Goal: Find specific page/section

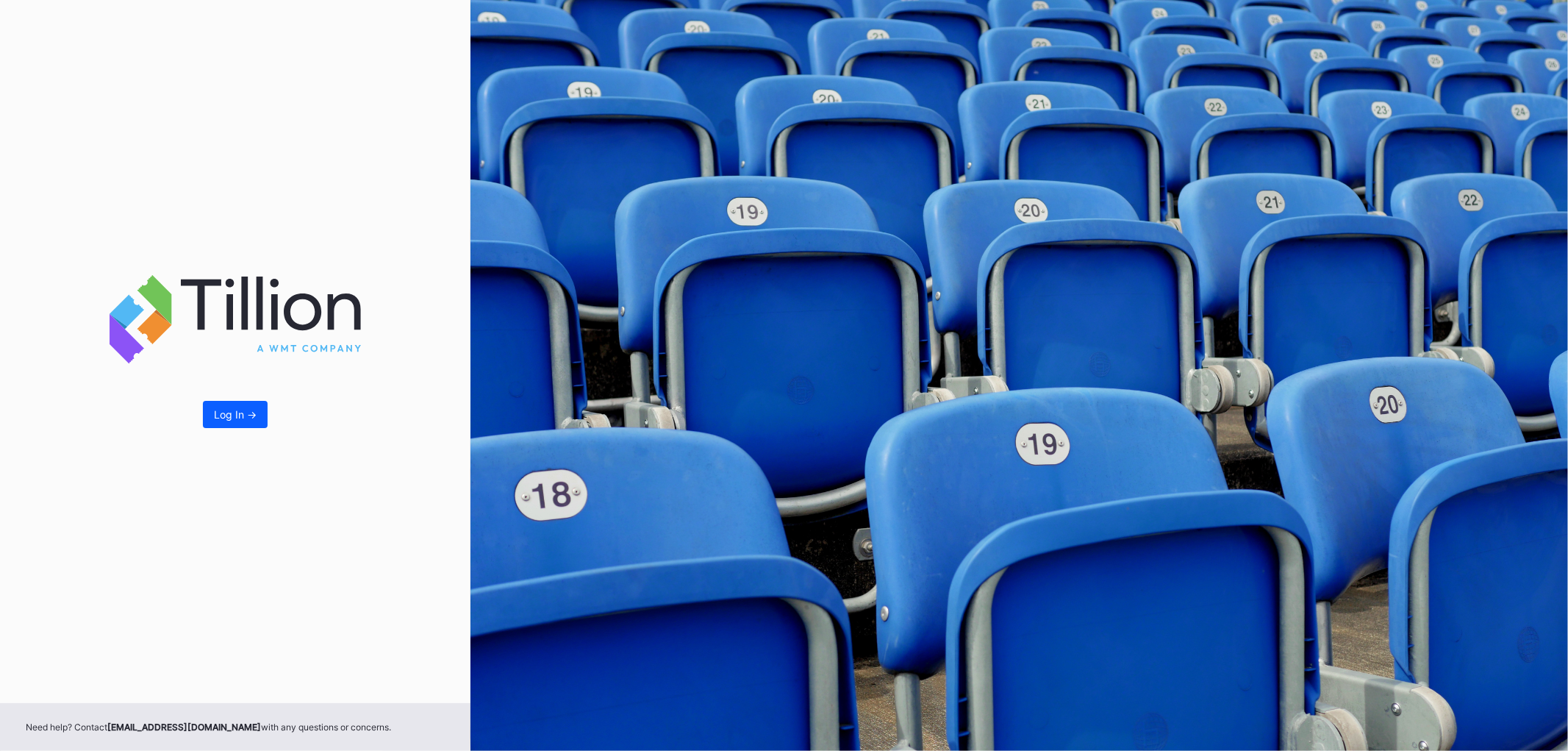
click at [236, 412] on div "Log In ->" at bounding box center [236, 414] width 43 height 13
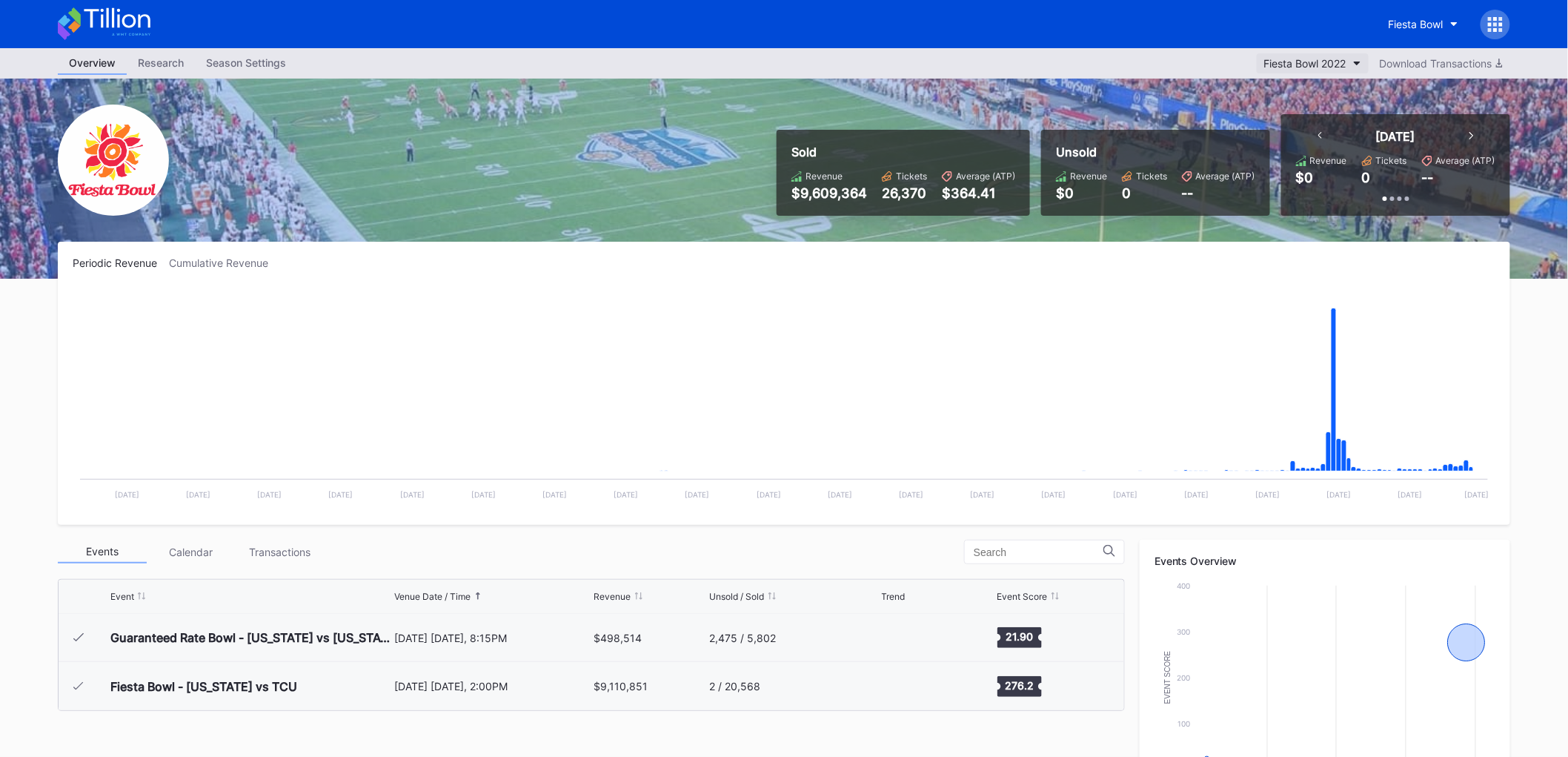
click at [1334, 68] on div "Fiesta Bowl 2022" at bounding box center [1306, 63] width 82 height 13
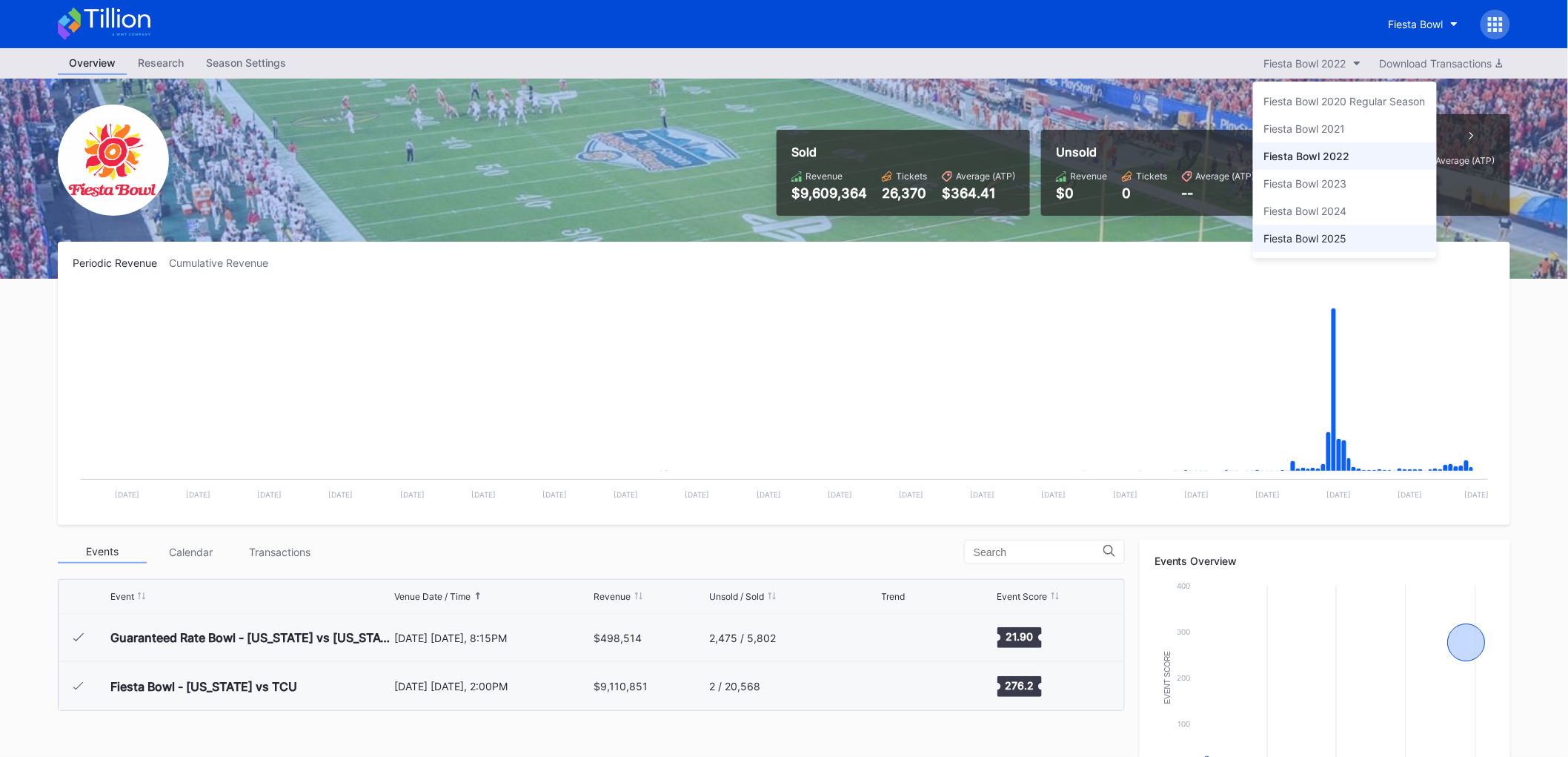
click at [1310, 244] on div "Fiesta Bowl 2025" at bounding box center [1306, 238] width 83 height 13
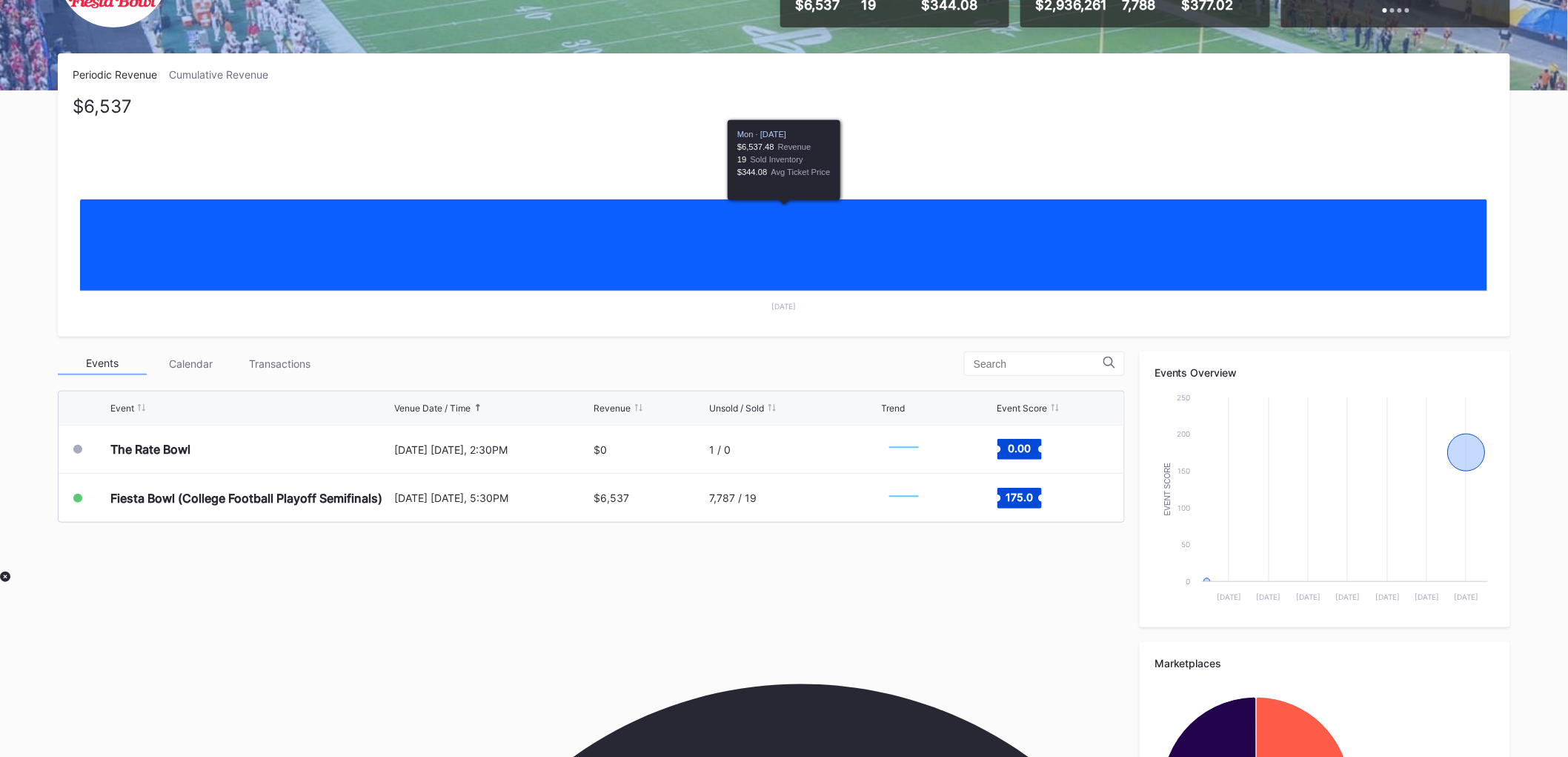
scroll to position [219, 0]
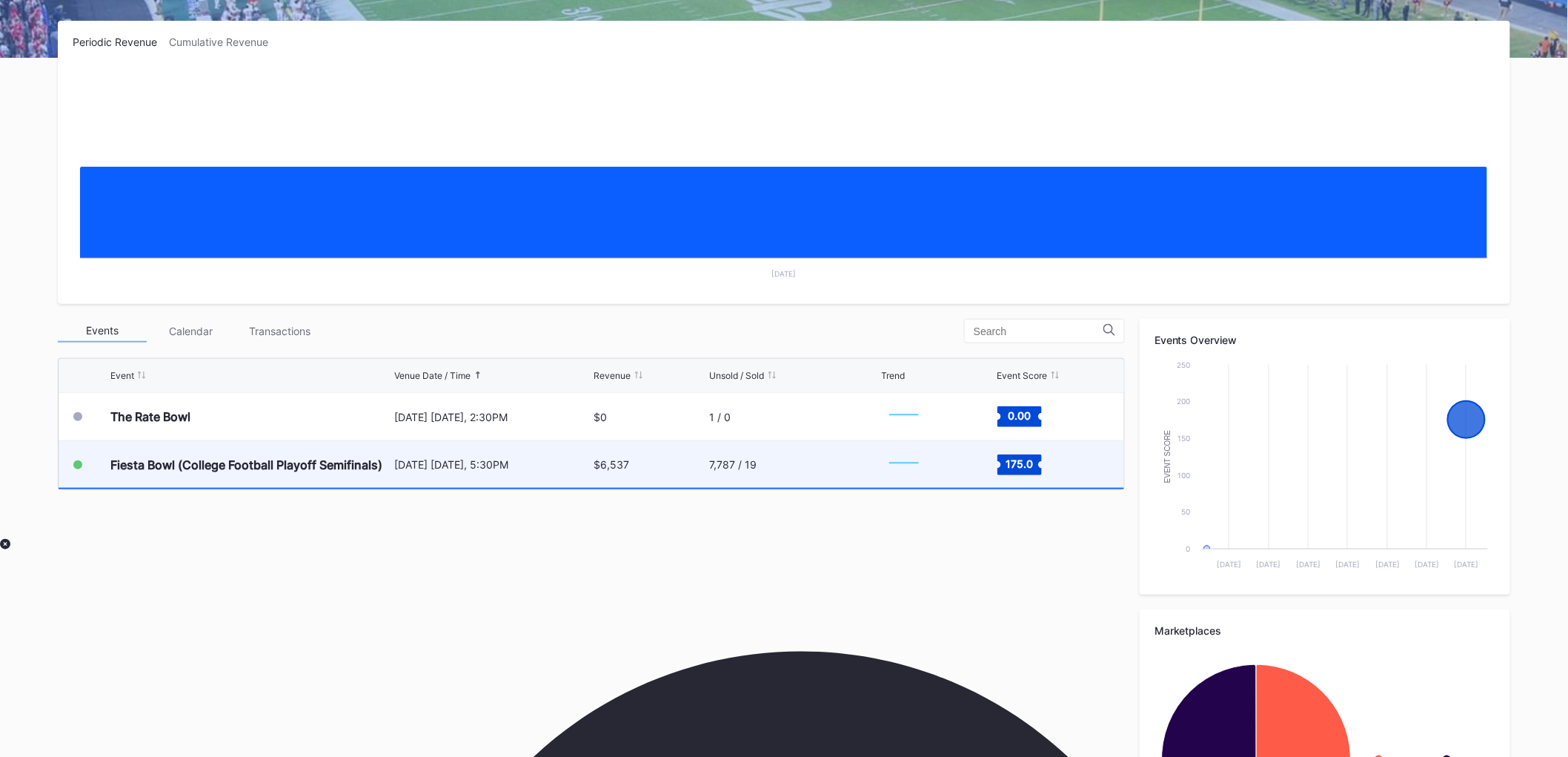
click at [809, 477] on div "7,787 / 19" at bounding box center [794, 464] width 168 height 46
